Goal: Task Accomplishment & Management: Manage account settings

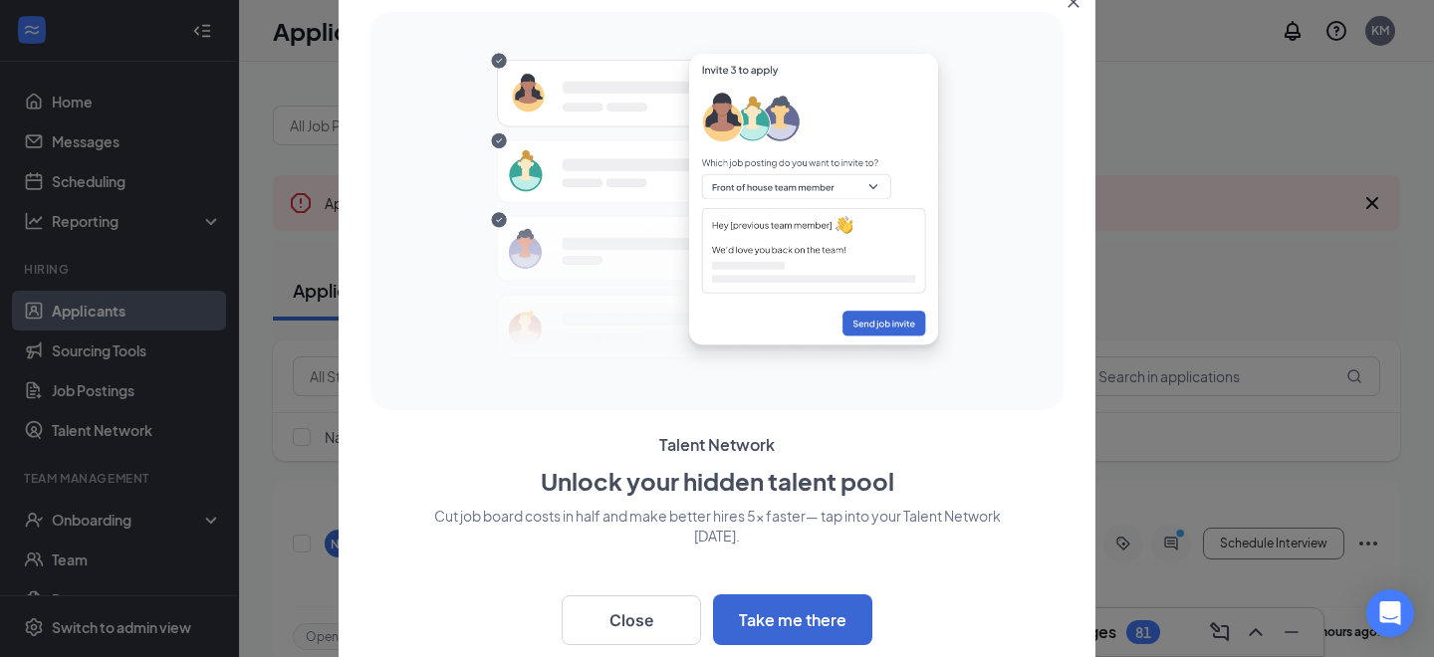
click at [1077, 6] on icon "Close" at bounding box center [1074, 2] width 11 height 11
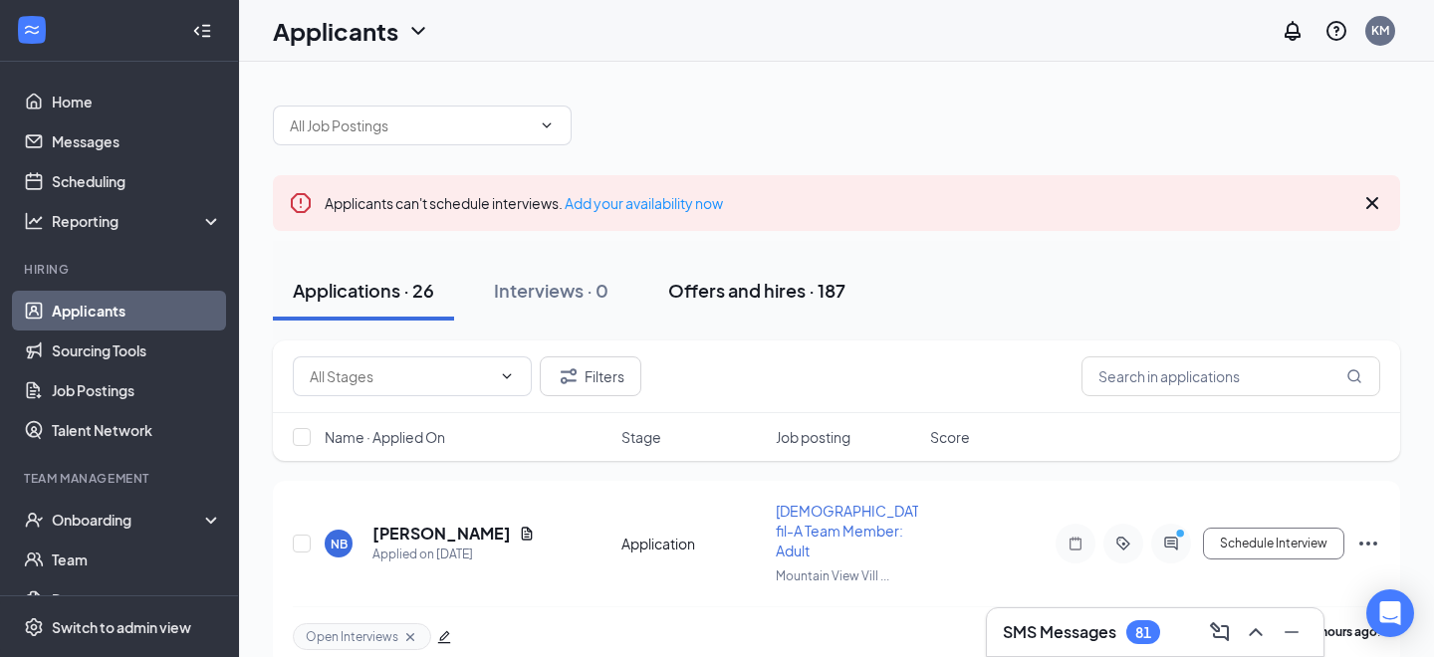
click at [734, 278] on div "Offers and hires · 187" at bounding box center [756, 290] width 177 height 25
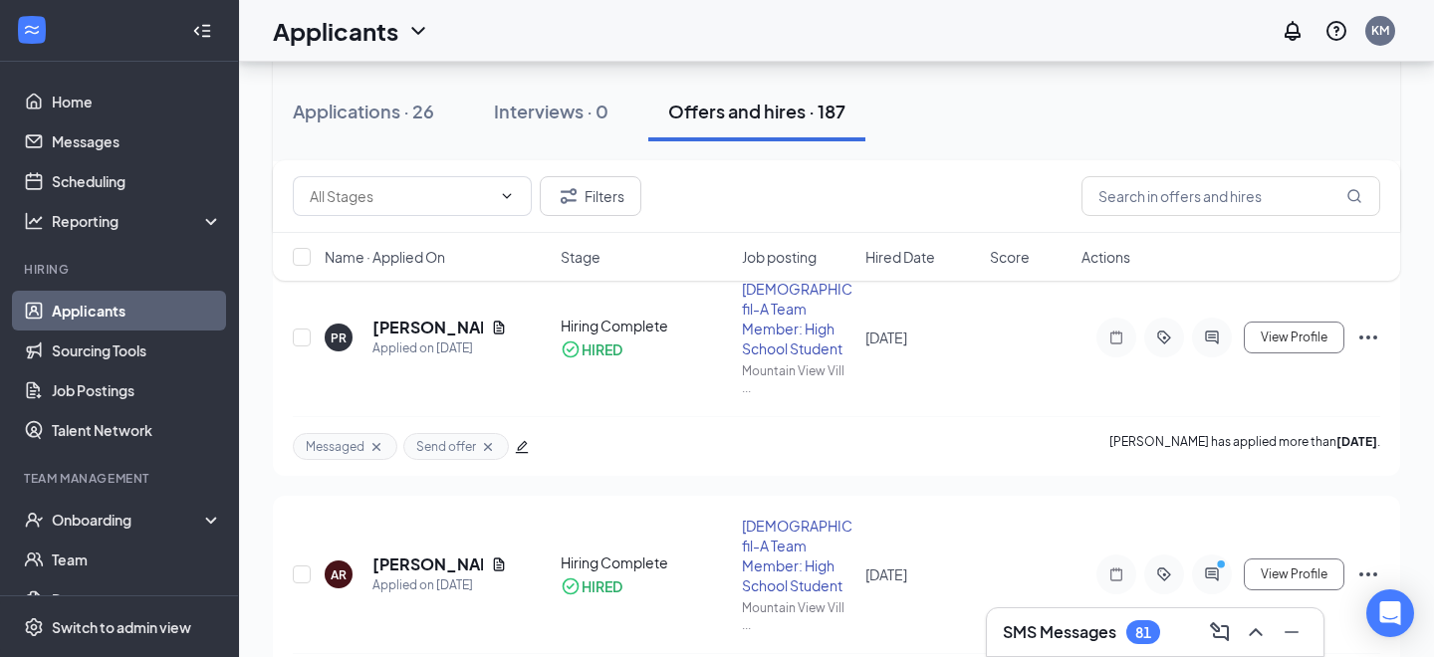
scroll to position [634, 0]
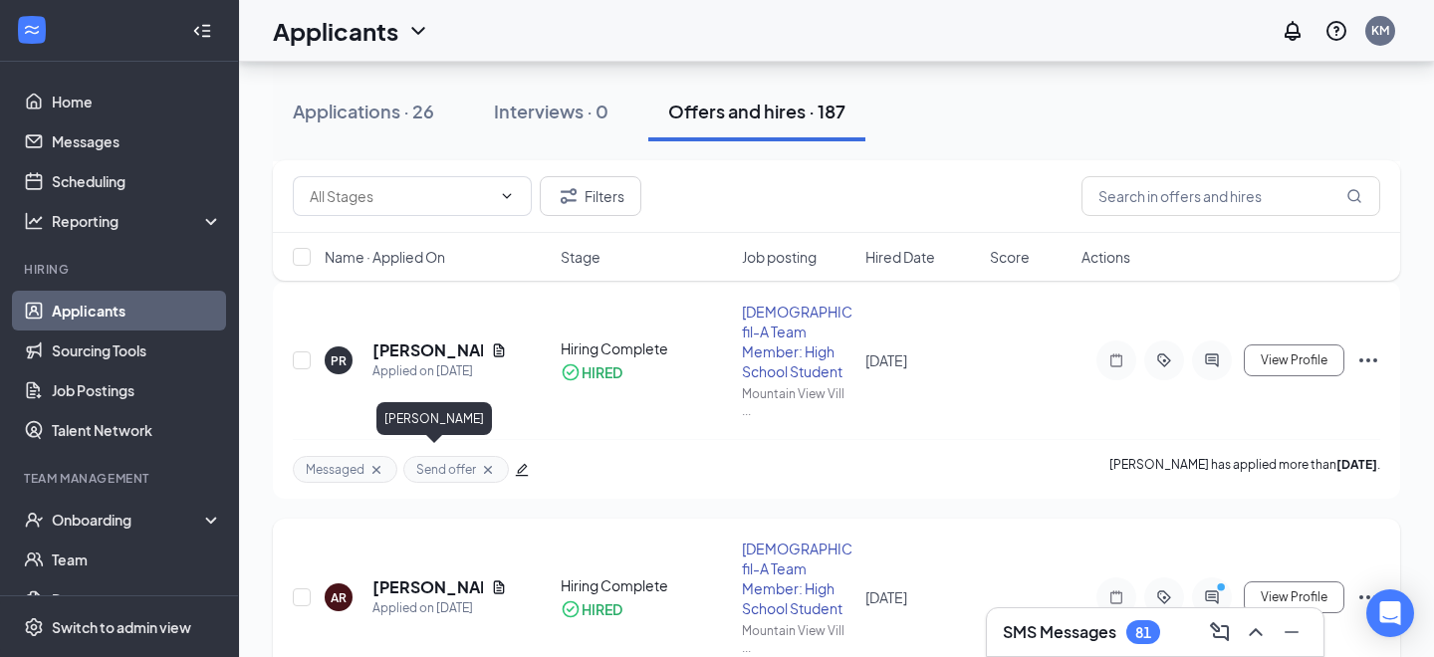
click at [412, 577] on h5 "[PERSON_NAME]" at bounding box center [428, 588] width 111 height 22
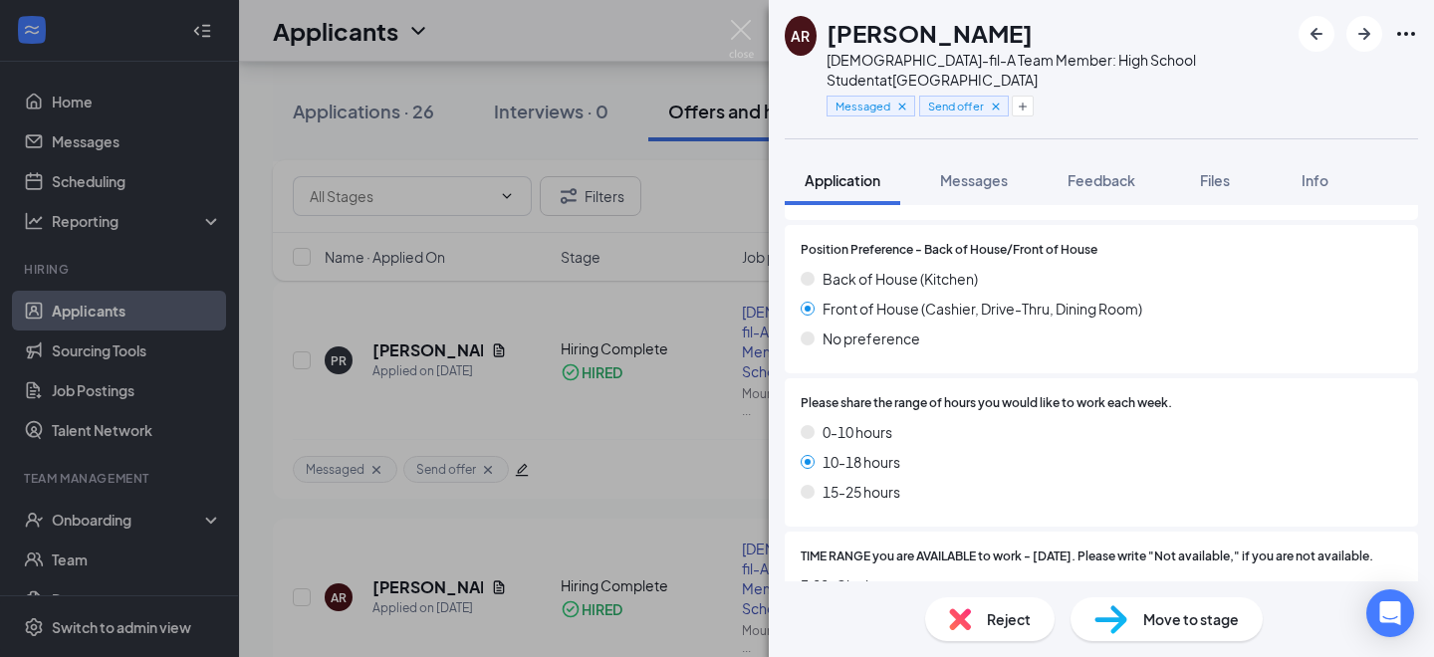
scroll to position [938, 0]
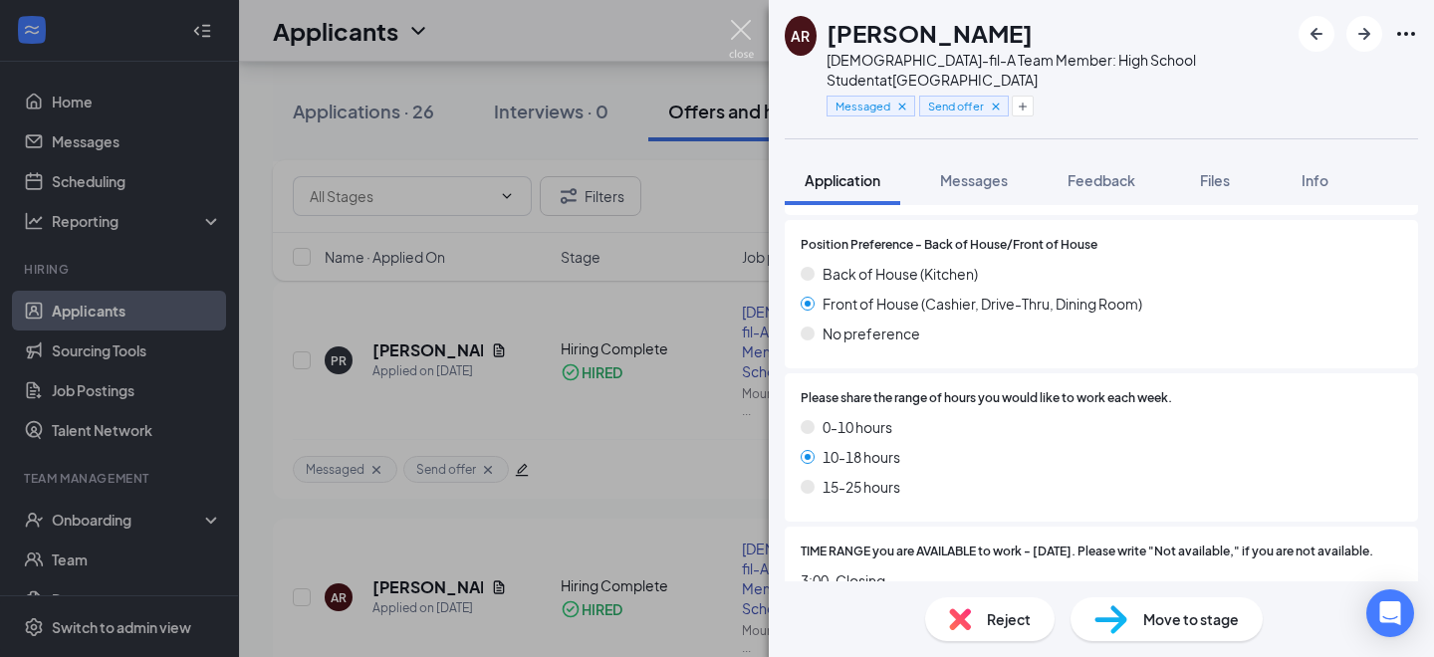
click at [744, 38] on img at bounding box center [741, 39] width 25 height 39
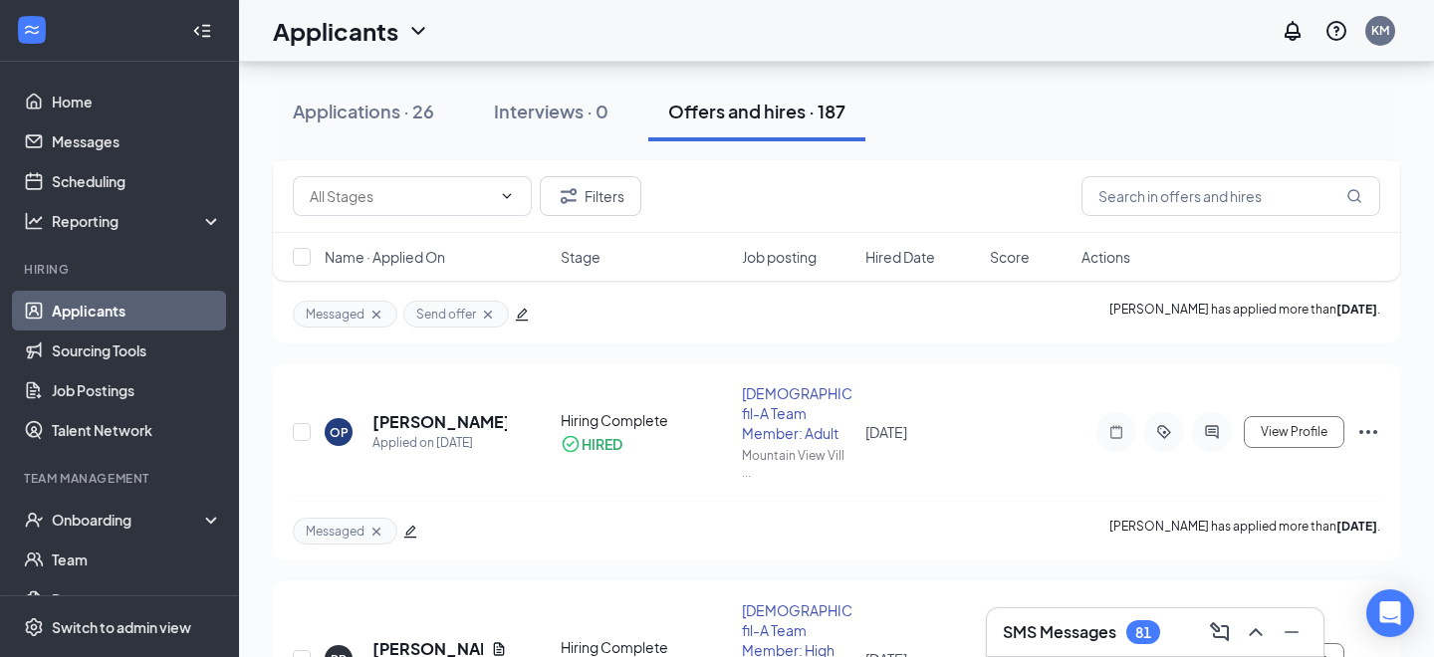
scroll to position [291, 0]
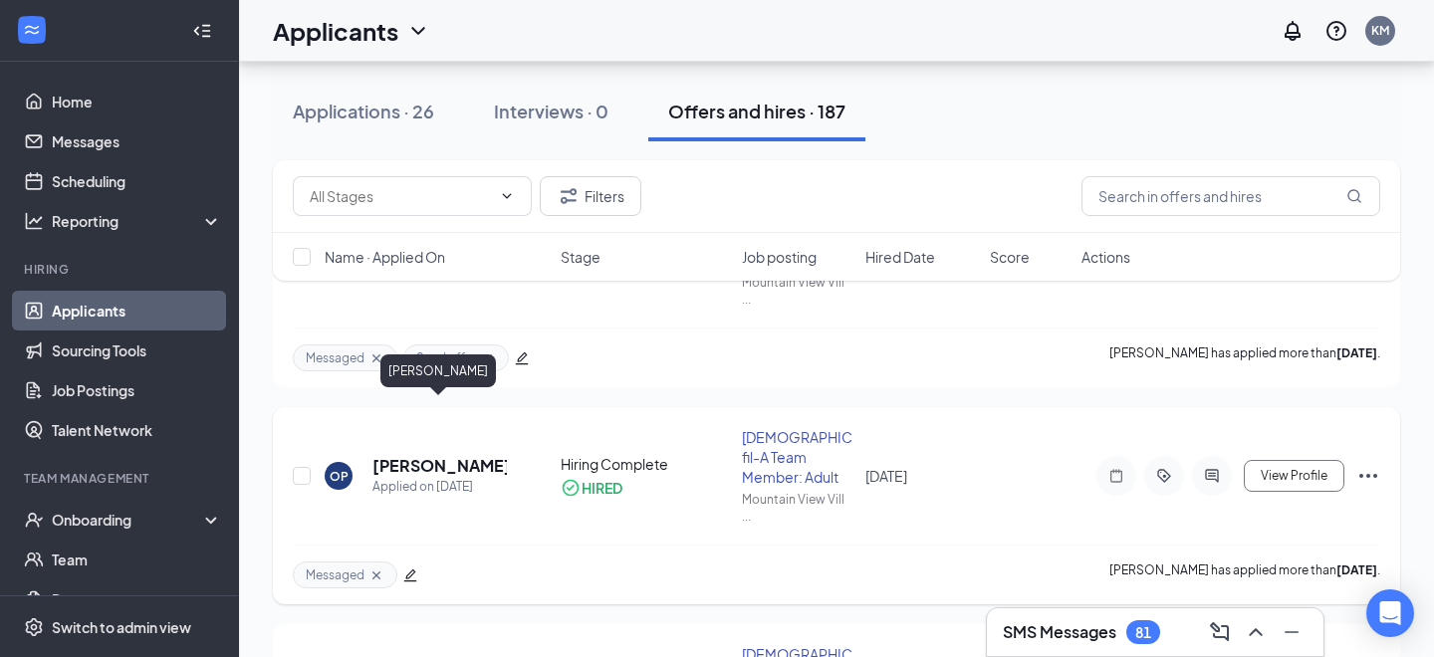
click at [462, 455] on h5 "[PERSON_NAME]" at bounding box center [440, 466] width 134 height 22
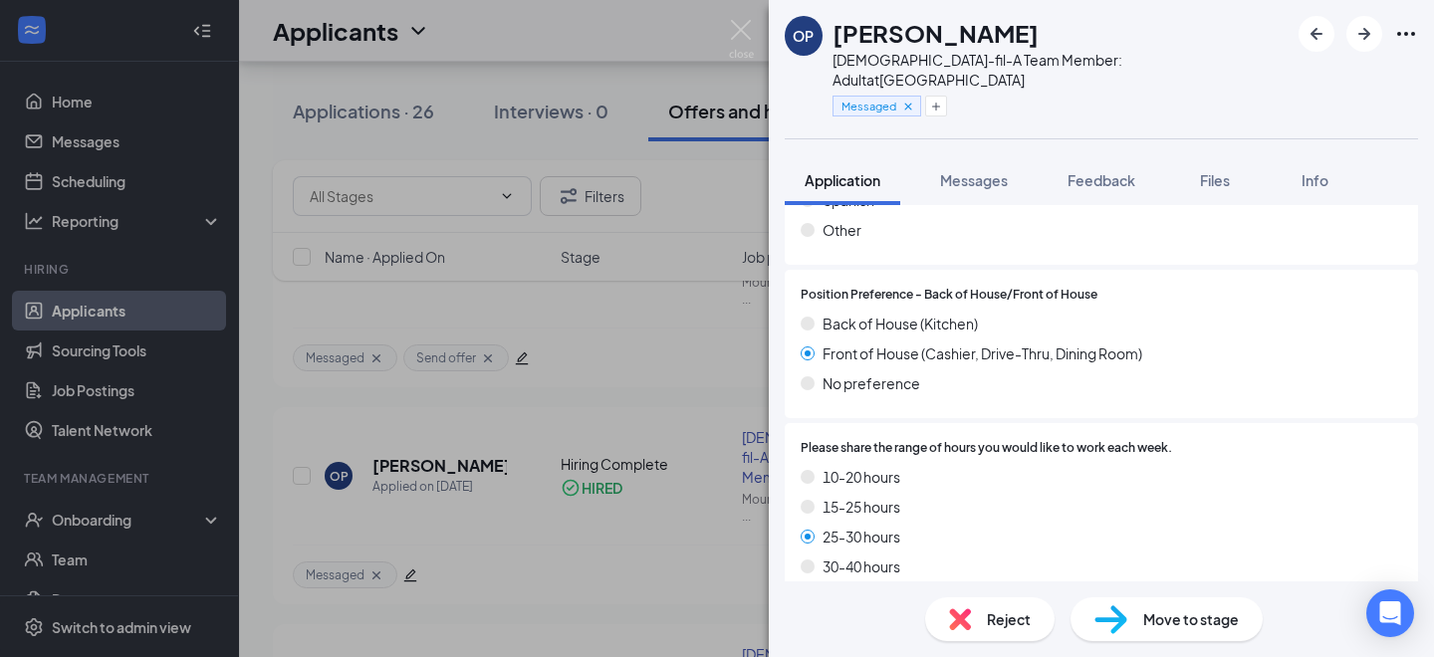
scroll to position [960, 0]
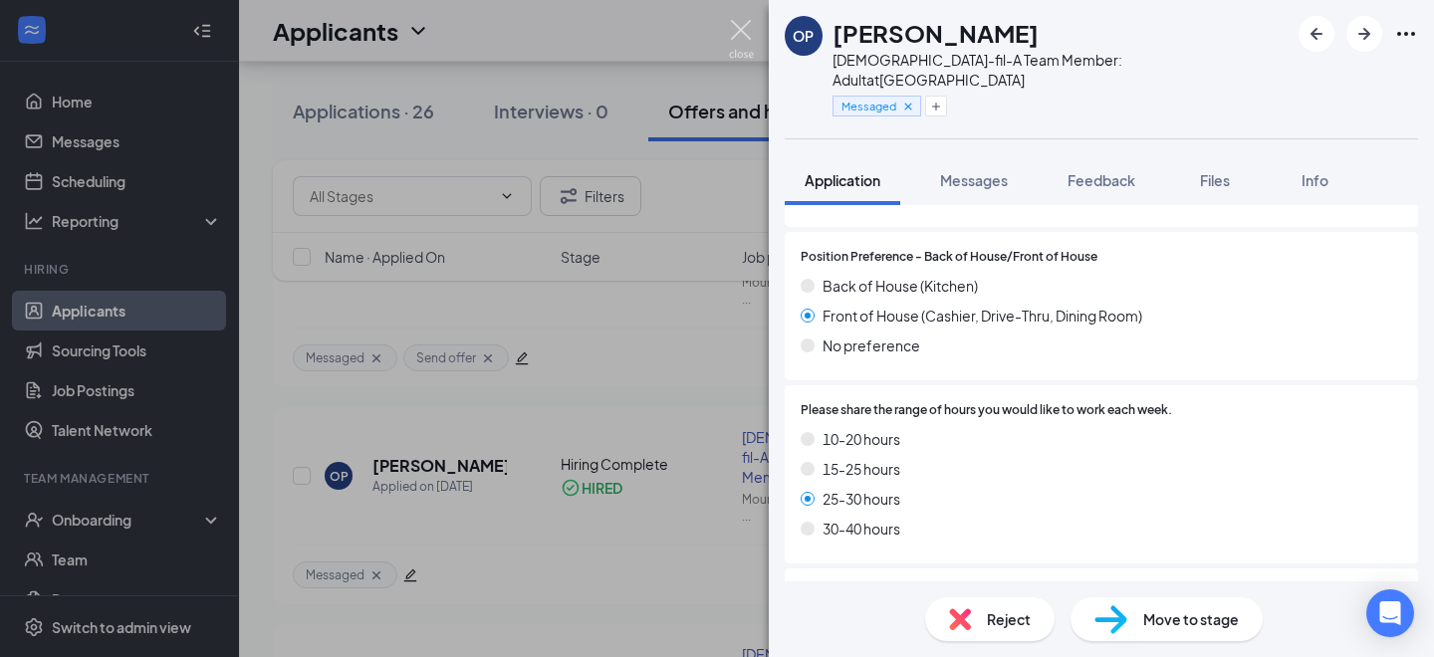
click at [745, 44] on img at bounding box center [741, 39] width 25 height 39
click at [739, 30] on div "Applicants KM" at bounding box center [836, 31] width 1195 height 62
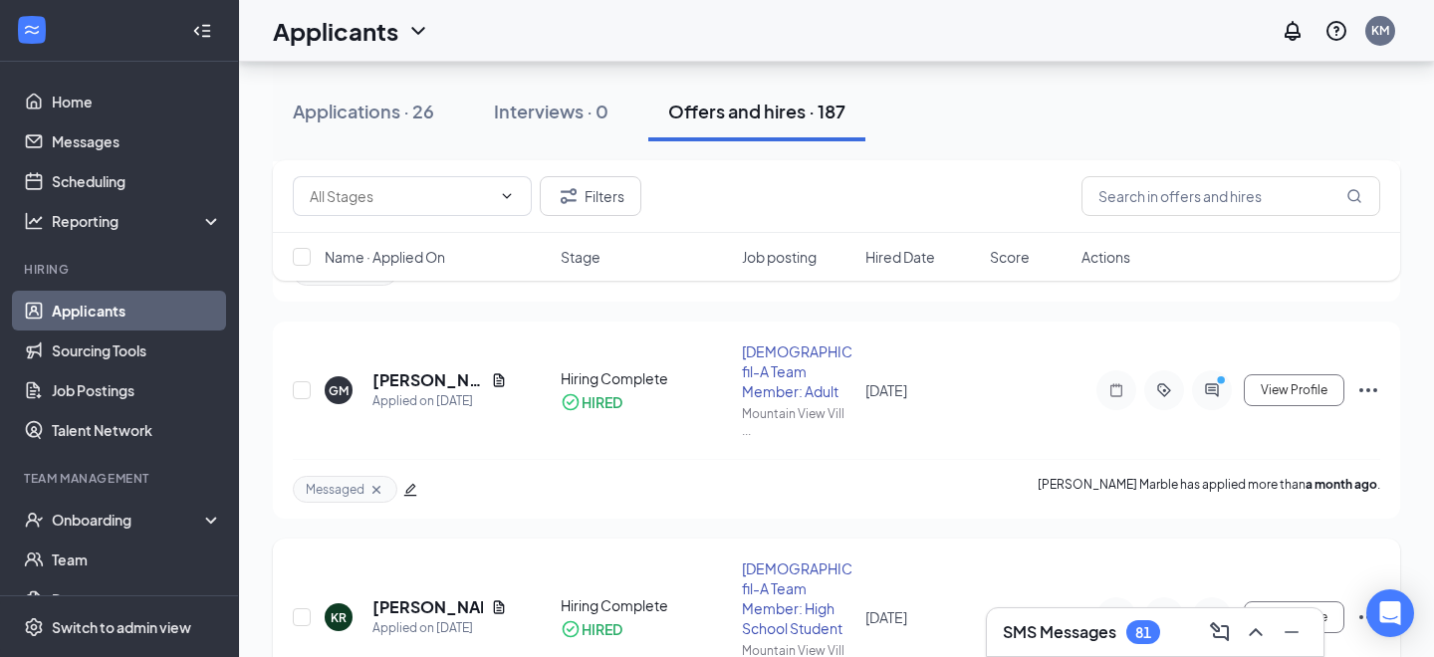
scroll to position [1872, 0]
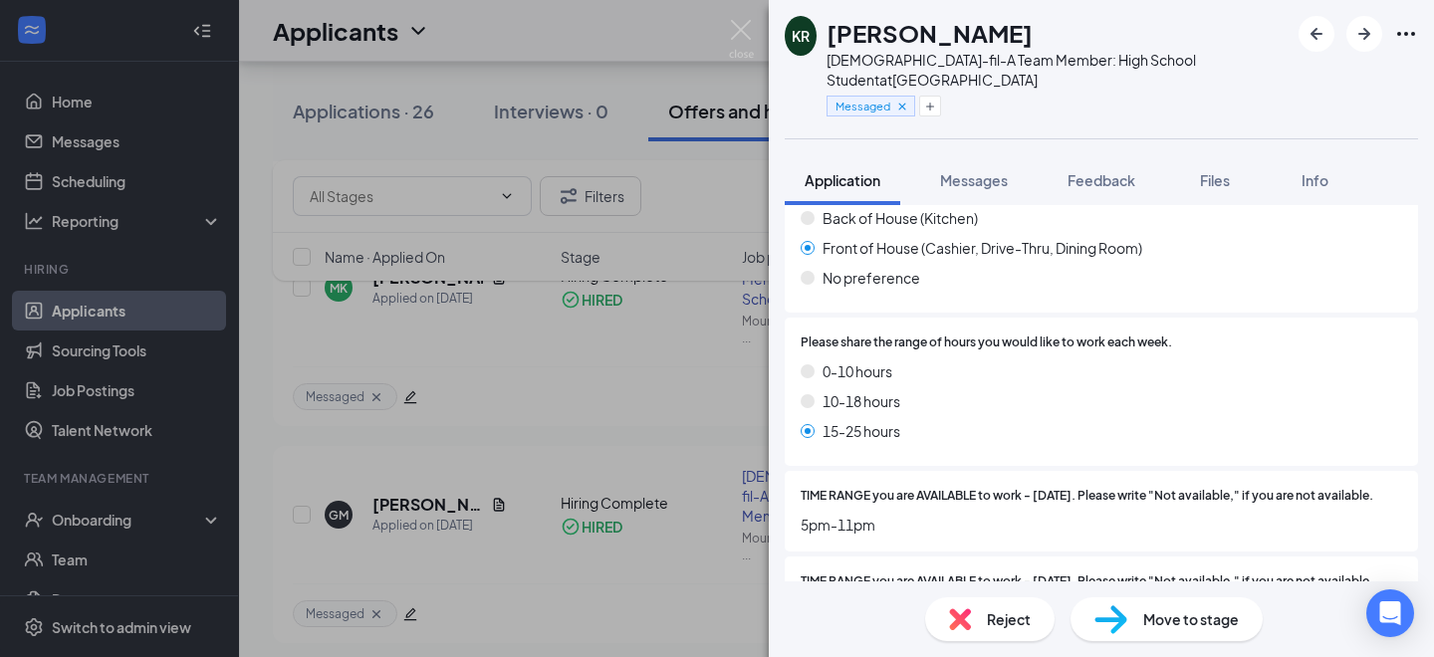
scroll to position [995, 0]
click at [754, 32] on div "KR [PERSON_NAME] [DEMOGRAPHIC_DATA]-fil-A Team Member: High School Student at […" at bounding box center [717, 328] width 1434 height 657
click at [742, 27] on div "Applicants KM" at bounding box center [836, 31] width 1195 height 62
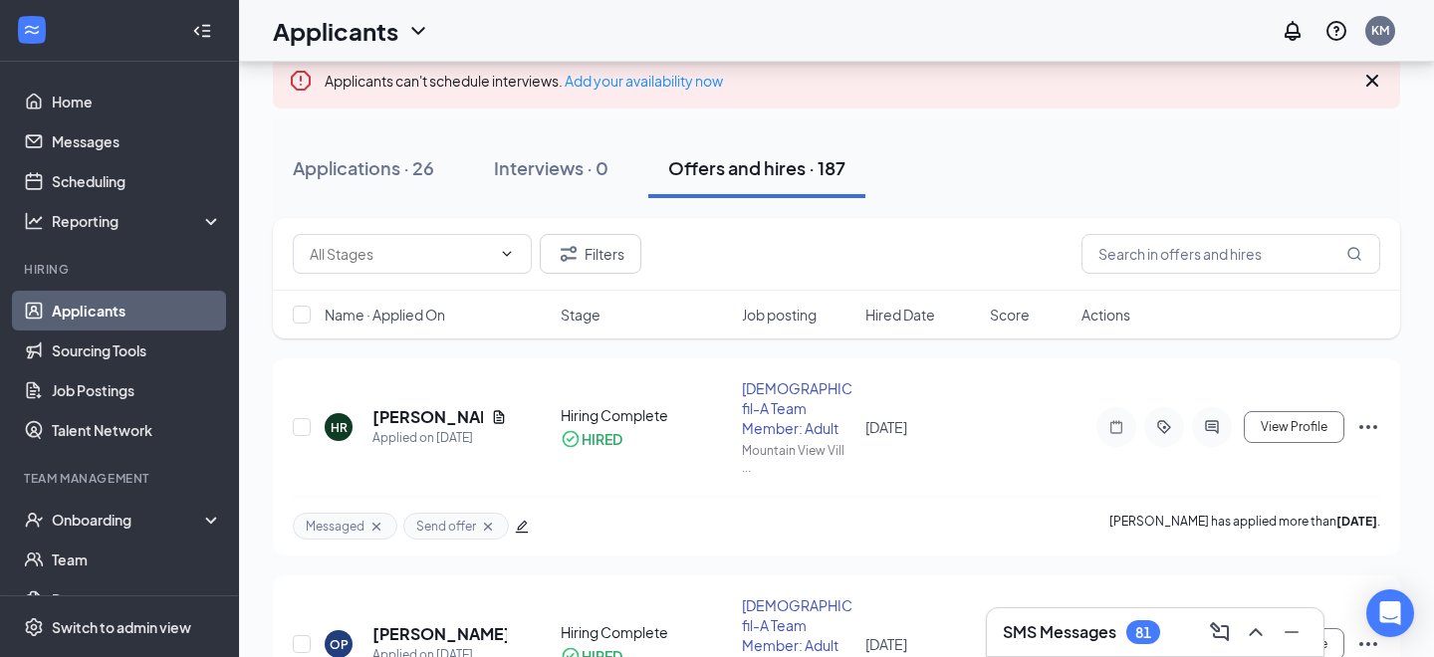
scroll to position [17, 0]
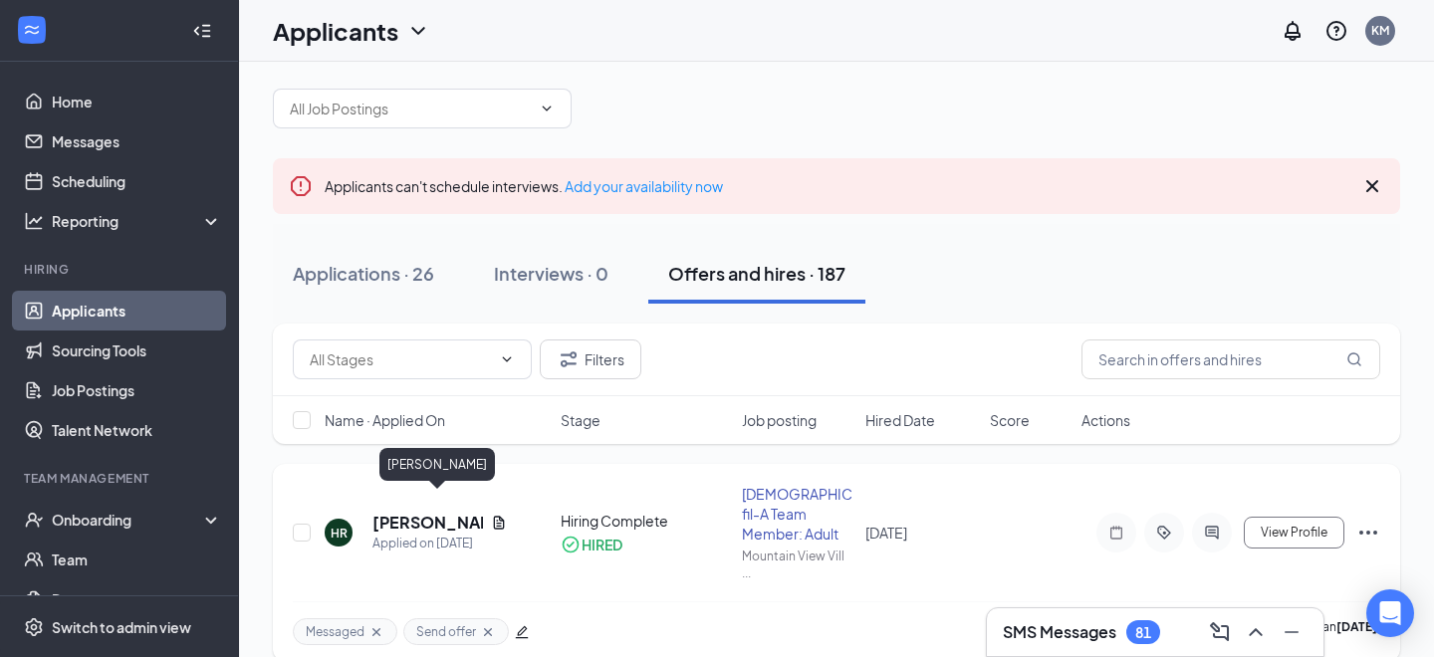
click at [406, 512] on h5 "[PERSON_NAME]" at bounding box center [428, 523] width 111 height 22
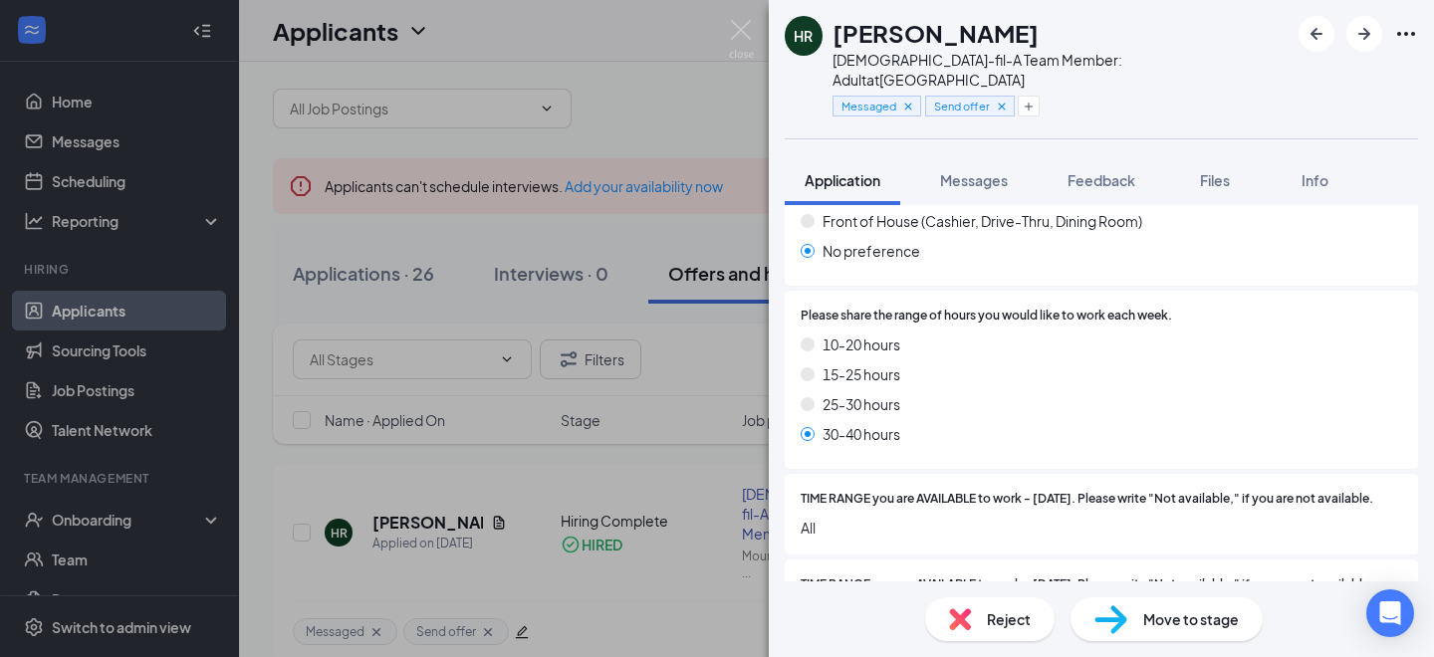
scroll to position [1000, 0]
click at [451, 518] on div "[PERSON_NAME] [DEMOGRAPHIC_DATA]-fil-A Team Member: Adult at [GEOGRAPHIC_DATA] …" at bounding box center [717, 328] width 1434 height 657
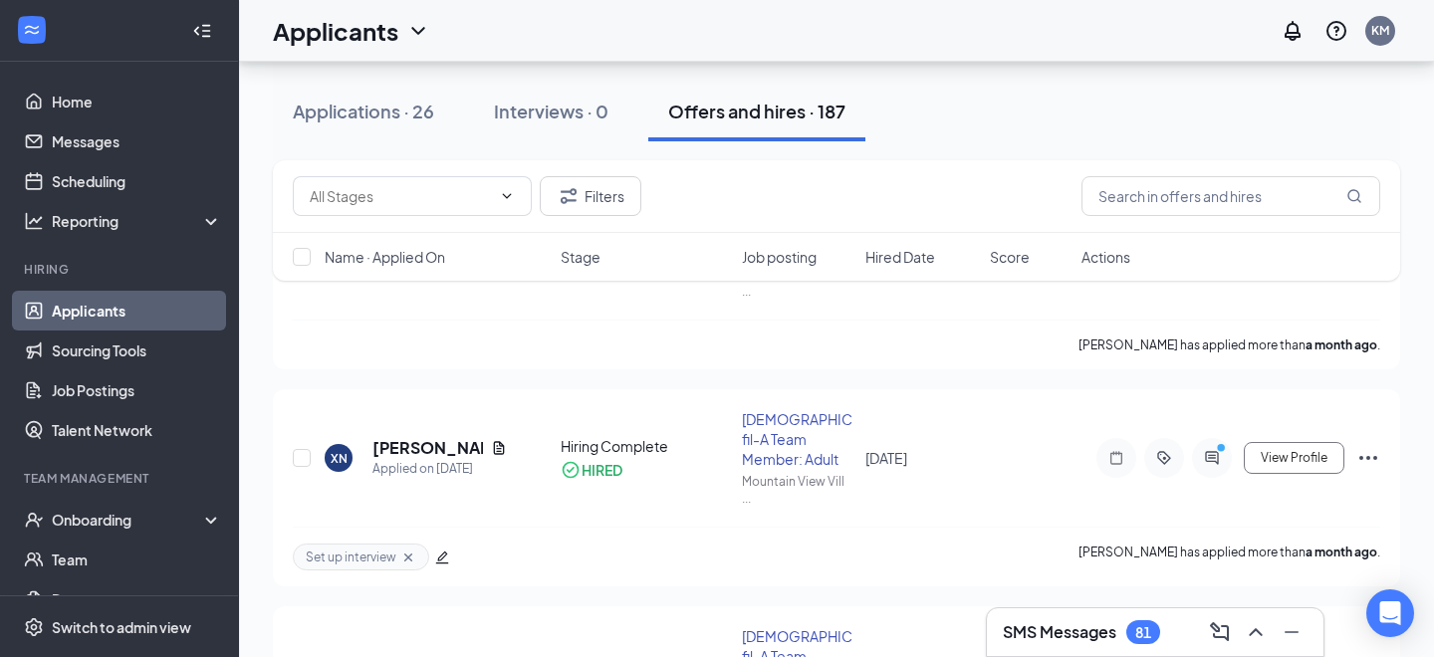
scroll to position [2611, 0]
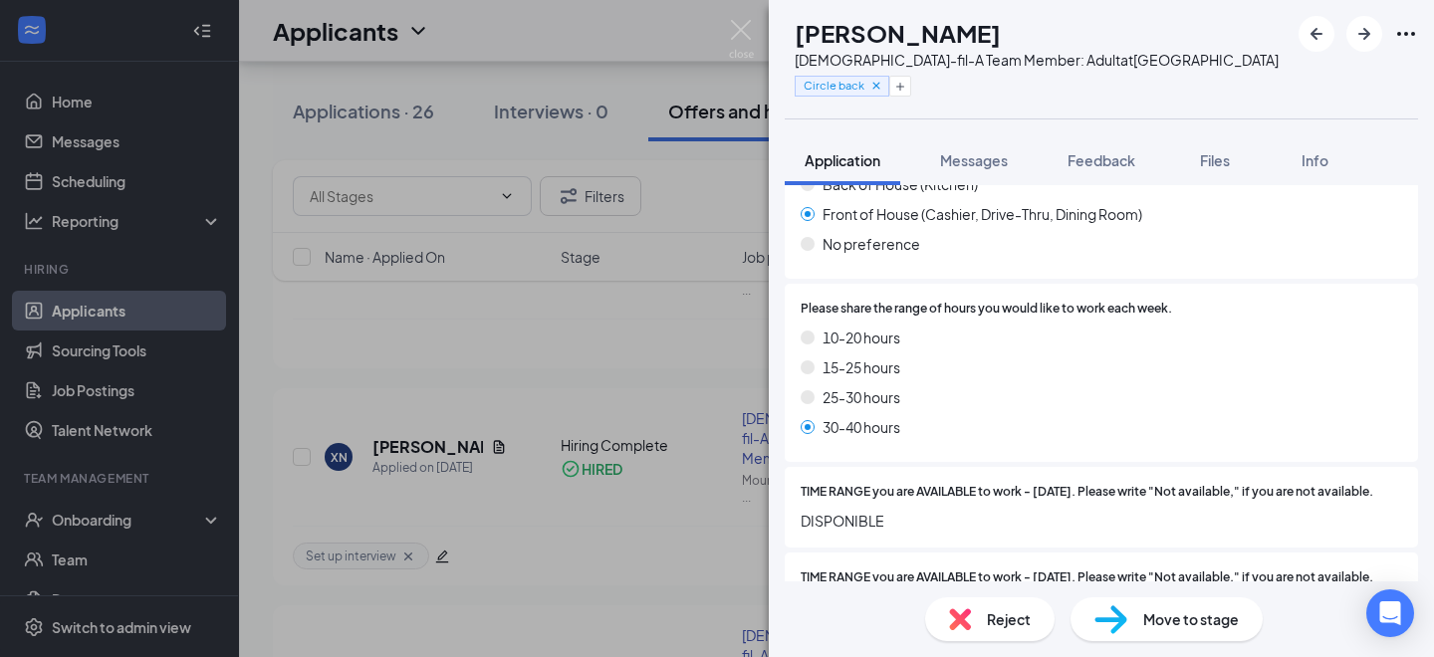
scroll to position [1006, 0]
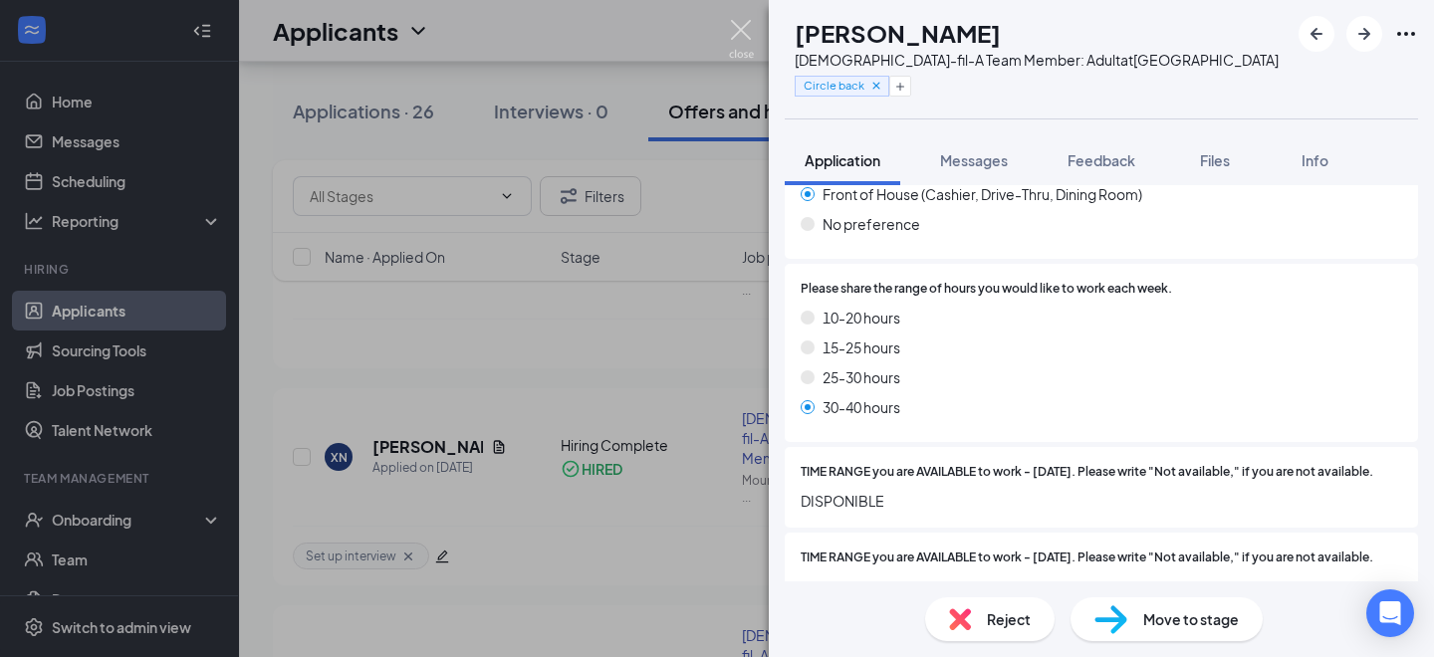
click at [733, 38] on img at bounding box center [741, 39] width 25 height 39
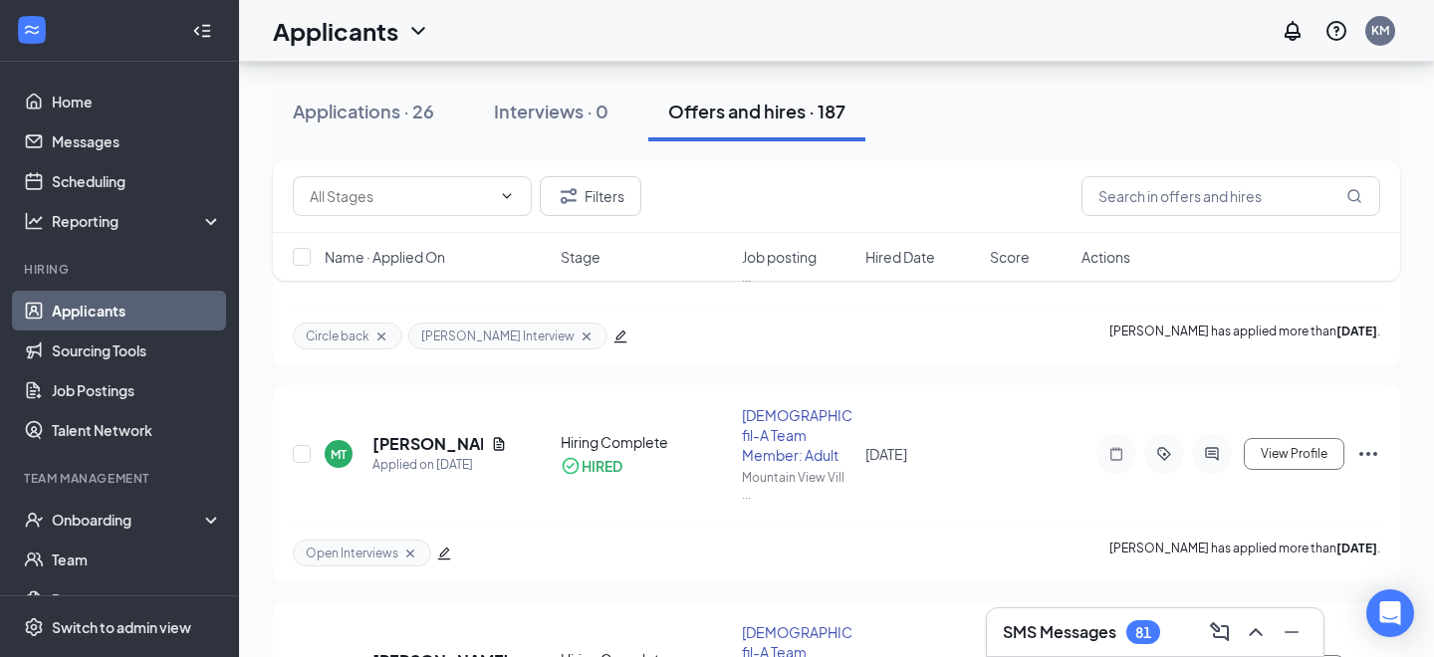
scroll to position [92, 0]
